Goal: Information Seeking & Learning: Learn about a topic

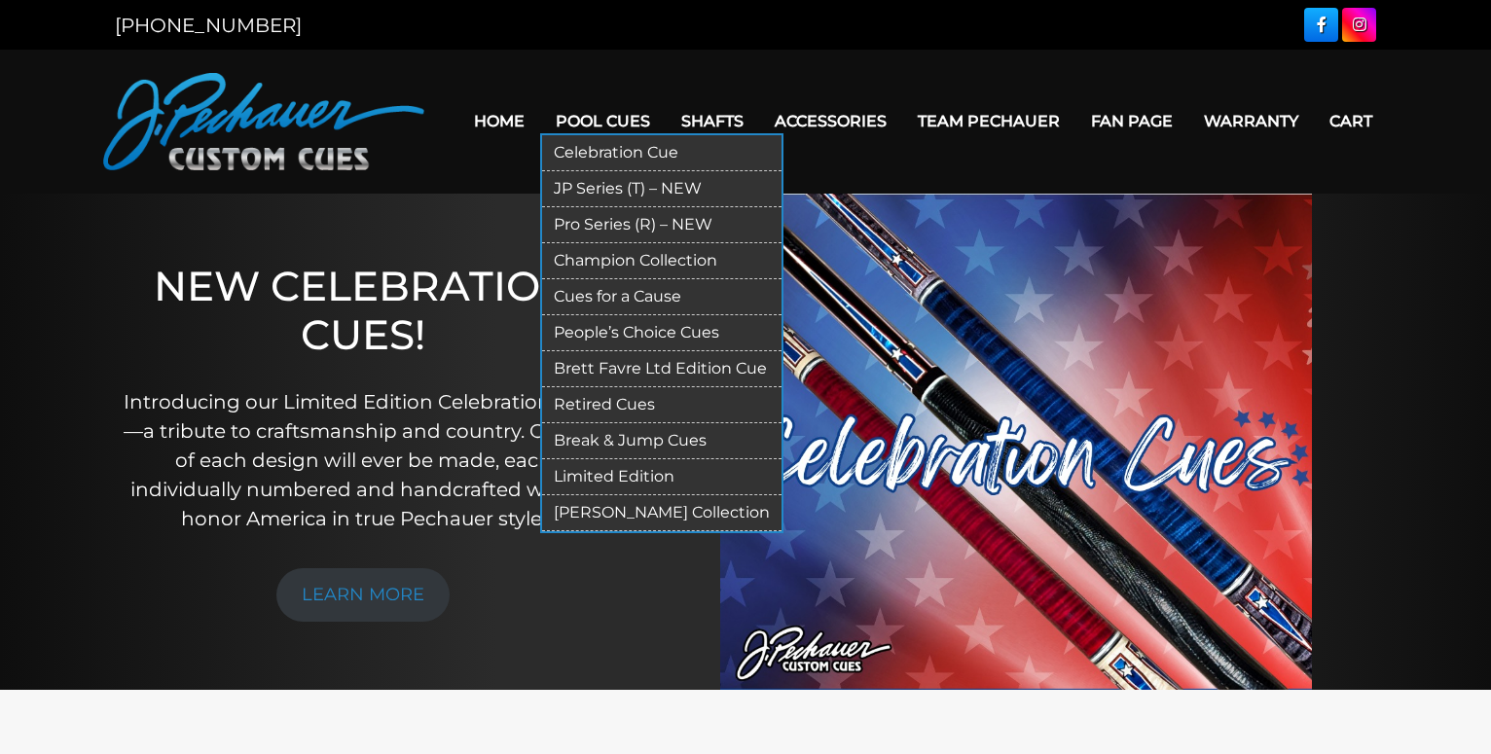
click at [599, 412] on link "Retired Cues" at bounding box center [661, 405] width 239 height 36
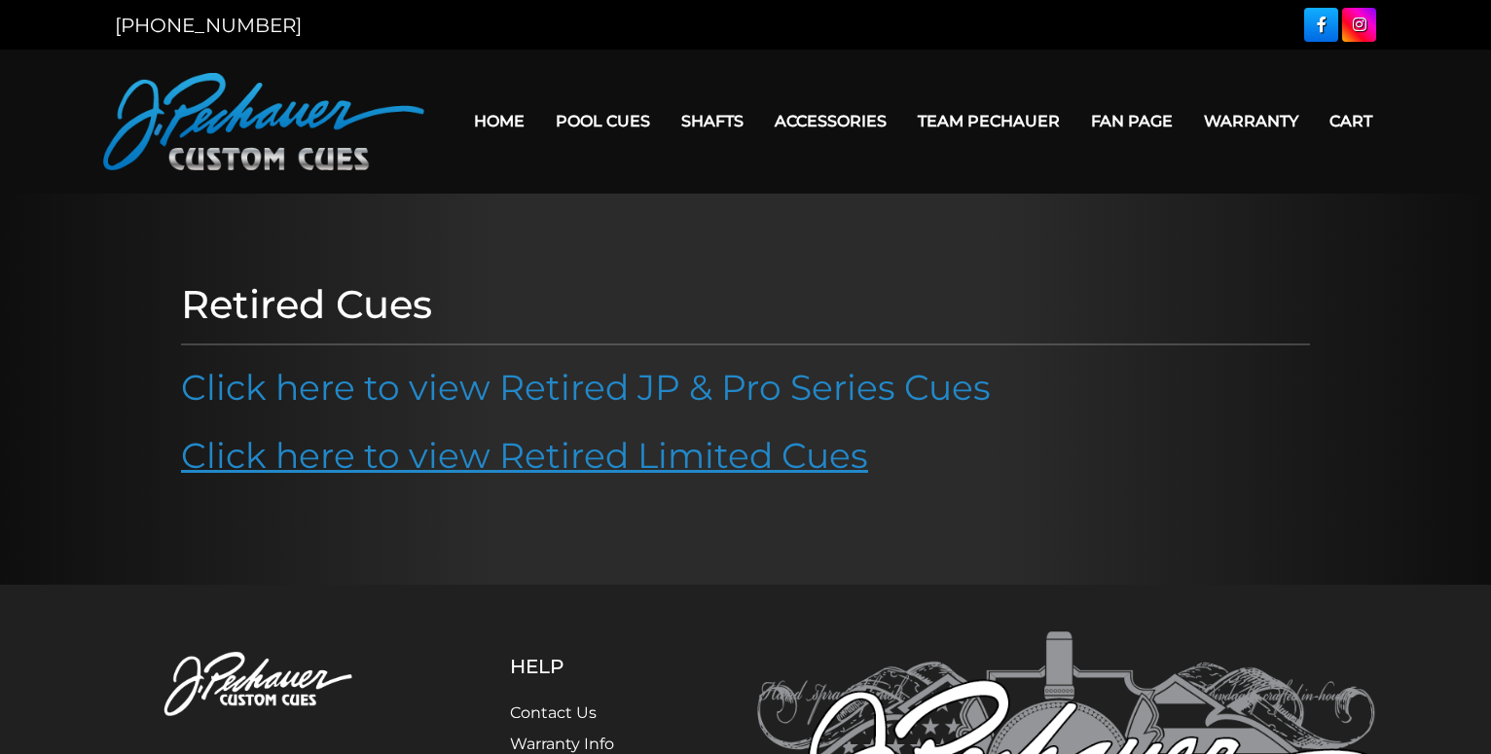
click at [560, 452] on link "Click here to view Retired Limited Cues" at bounding box center [524, 455] width 687 height 43
click at [532, 457] on link "Click here to view Retired Limited Cues" at bounding box center [524, 455] width 687 height 43
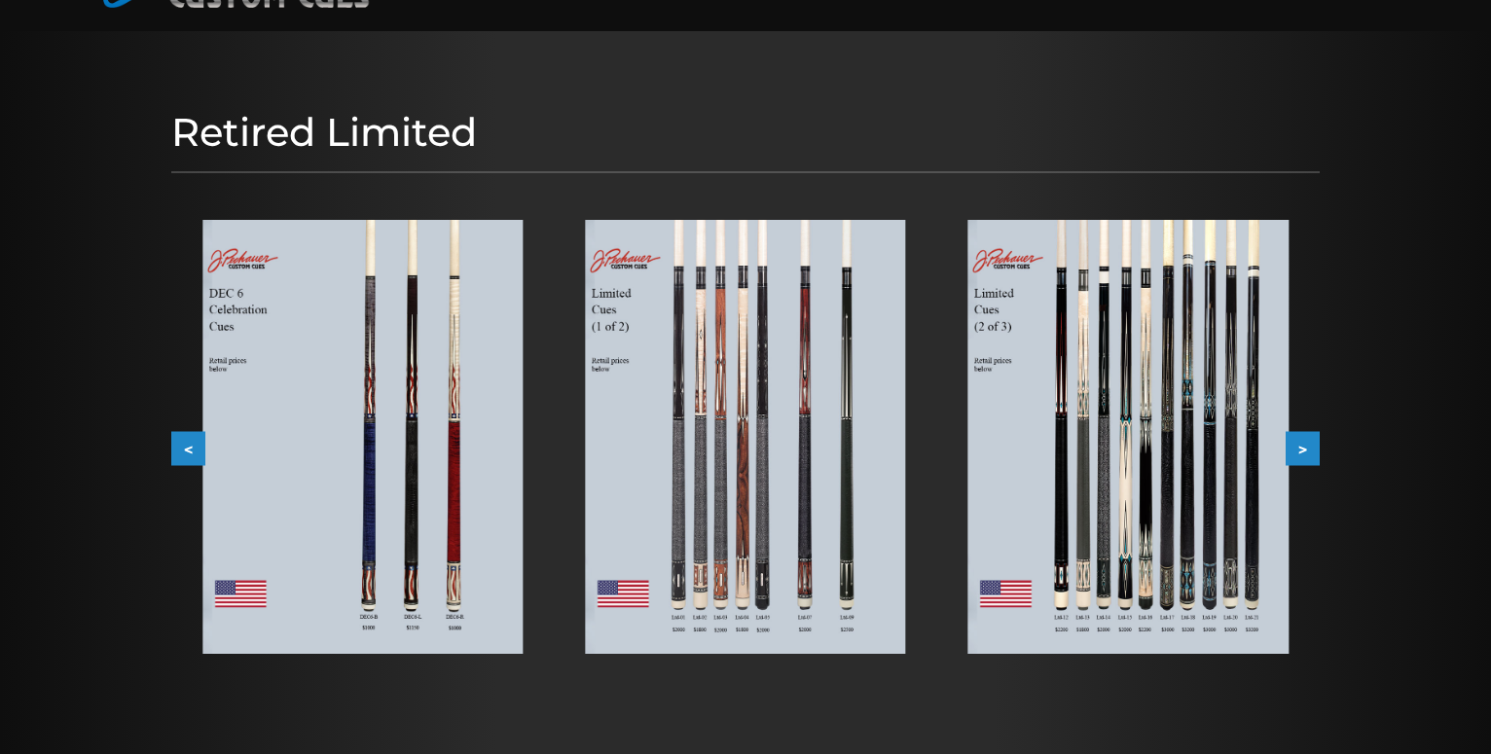
scroll to position [199, 0]
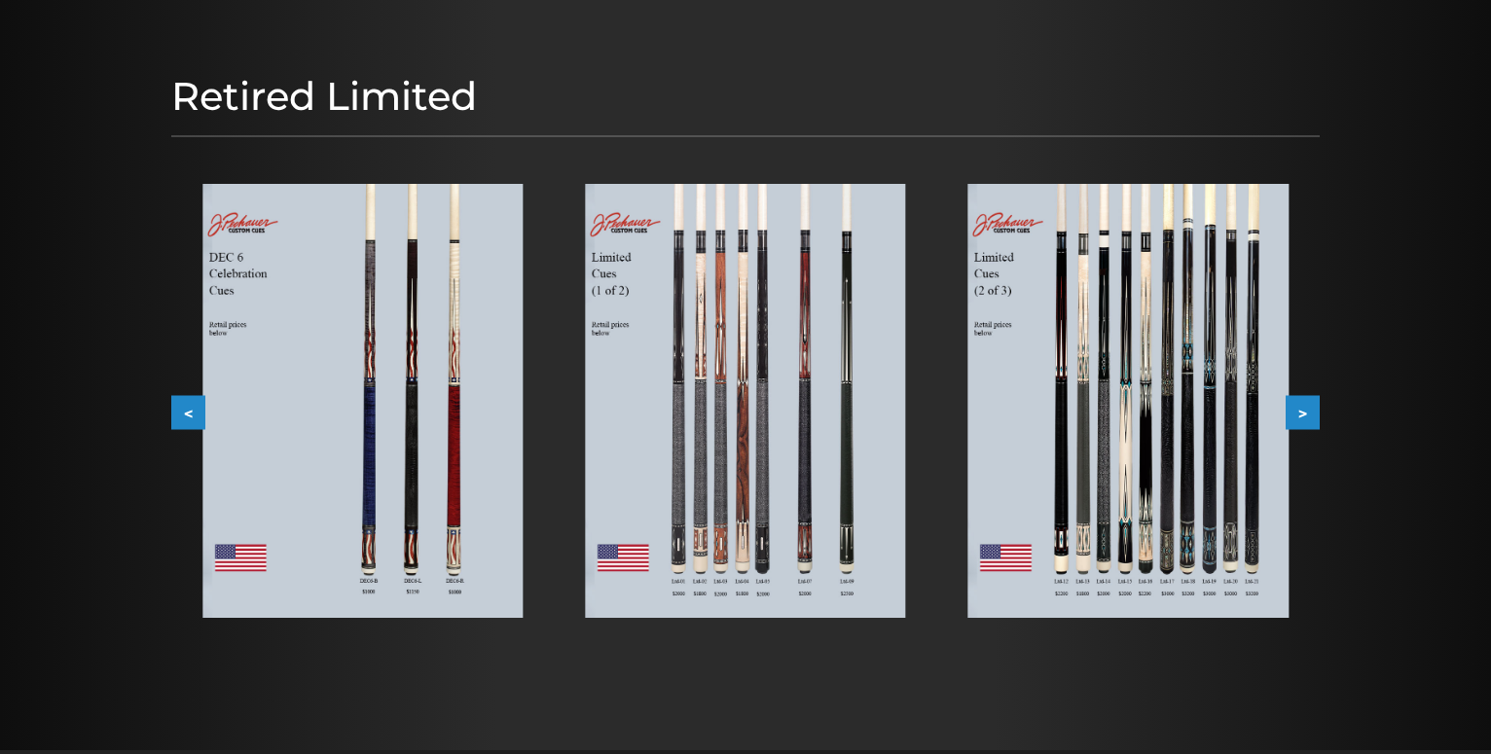
click at [711, 426] on img at bounding box center [745, 401] width 320 height 434
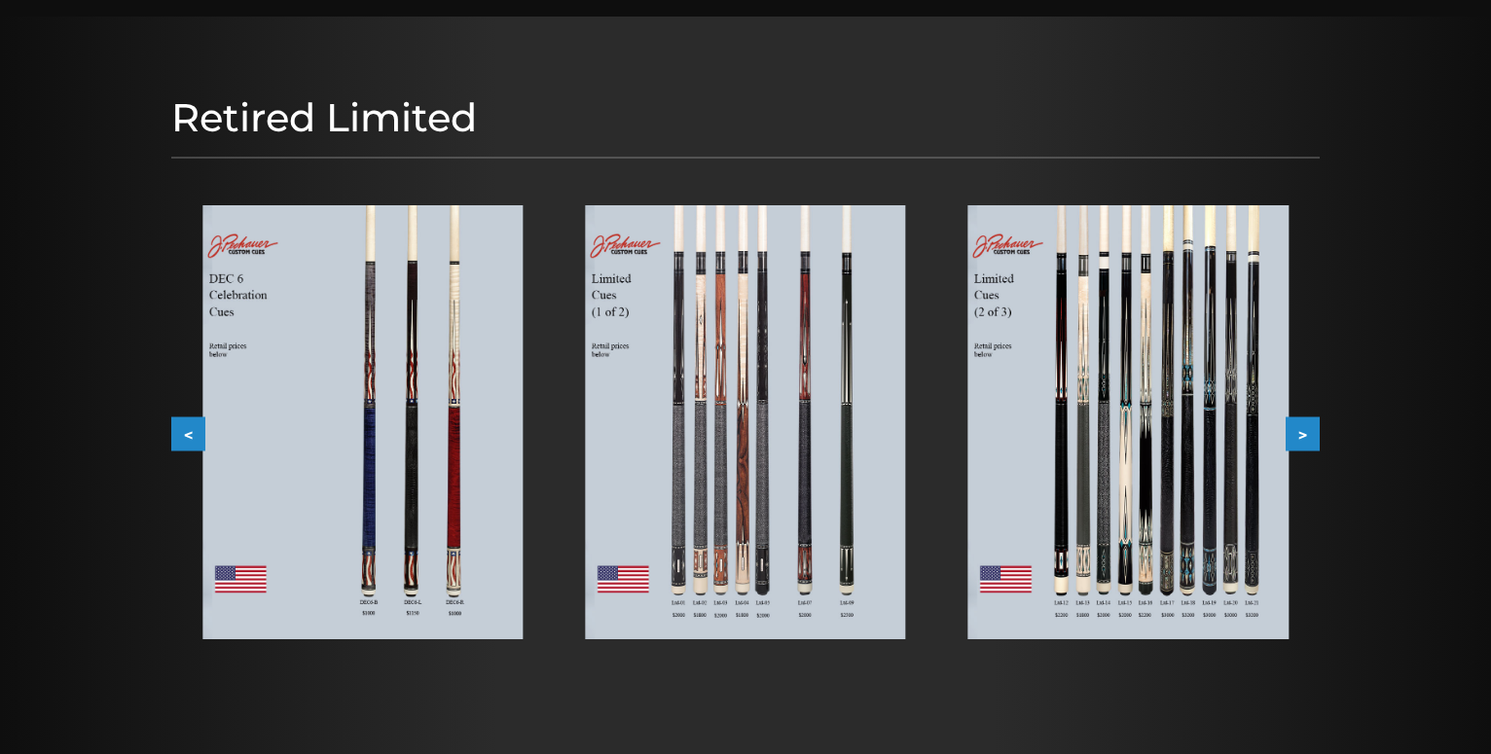
scroll to position [199, 0]
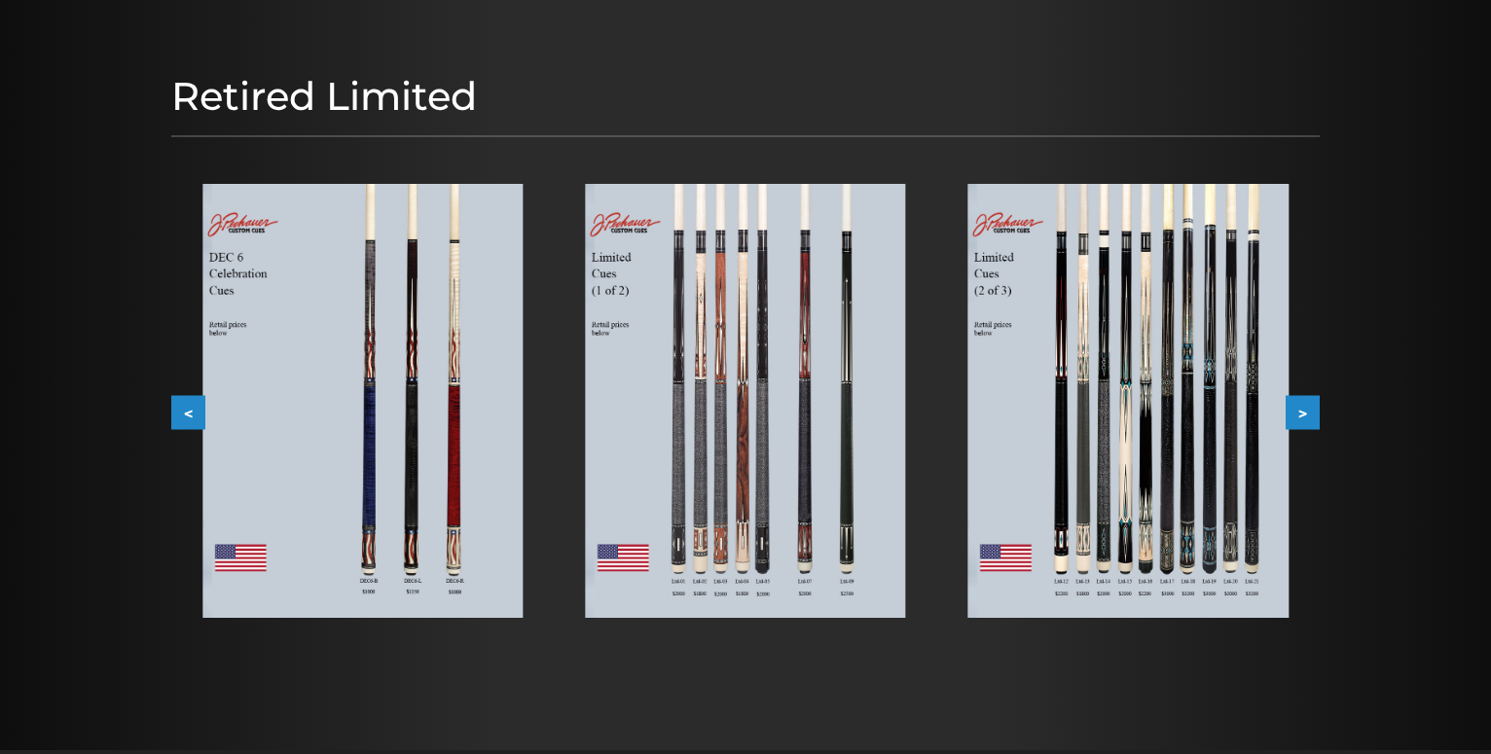
click at [768, 466] on img at bounding box center [745, 401] width 320 height 434
